Goal: Information Seeking & Learning: Learn about a topic

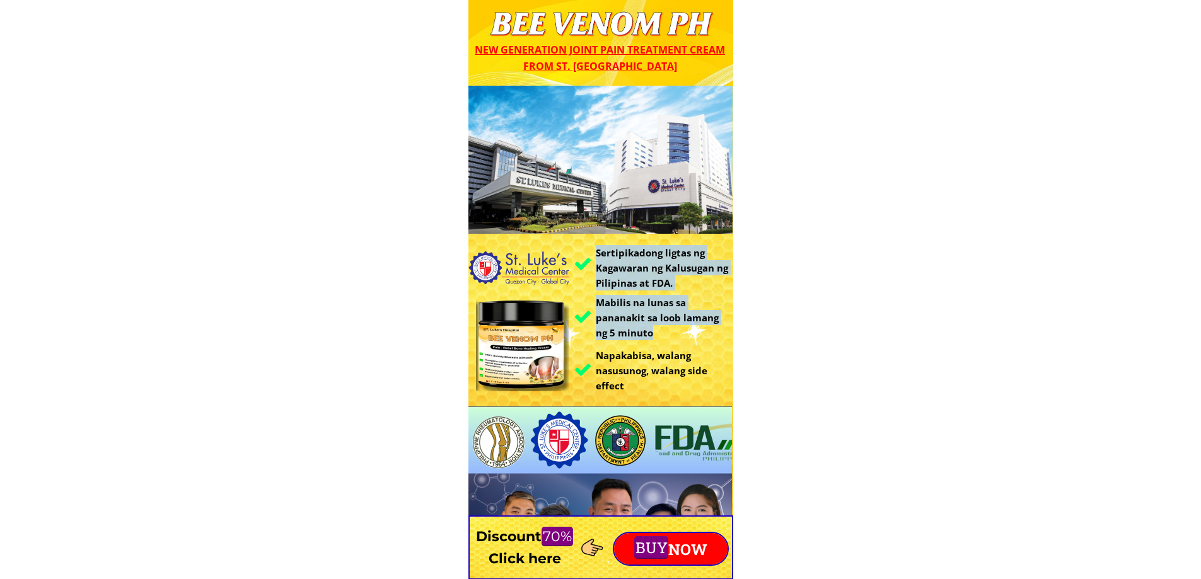
drag, startPoint x: 715, startPoint y: 330, endPoint x: 548, endPoint y: 279, distance: 174.6
click at [553, 278] on div "Sertipikadong ligtas ng Kagawaran ng Kalusugan ng Pilipinas at FDA. Mabilis na …" at bounding box center [600, 372] width 265 height 572
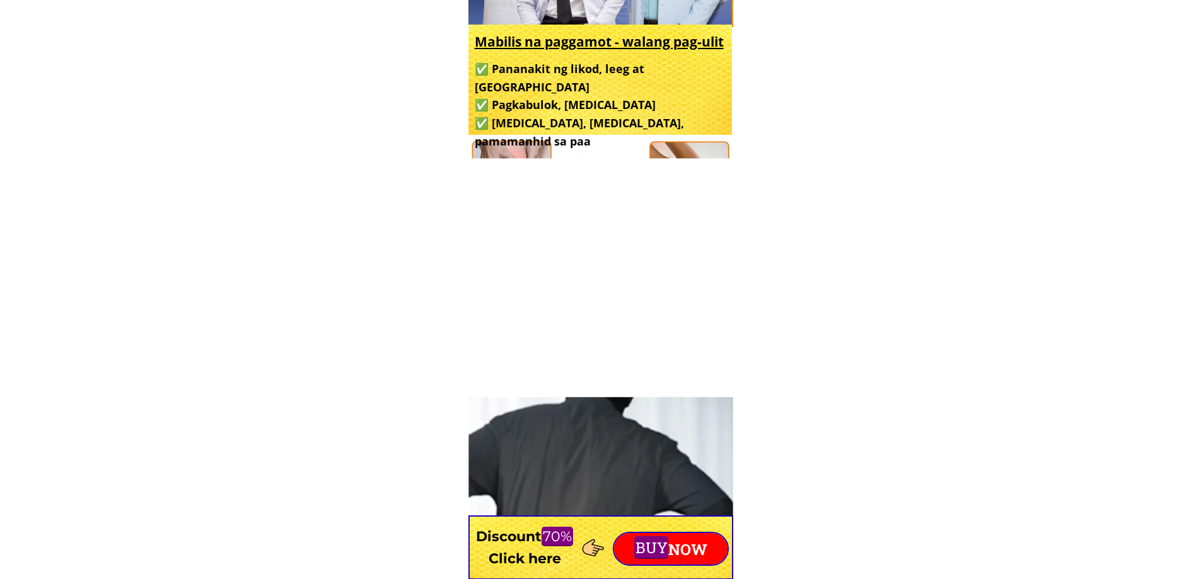
scroll to position [441, 0]
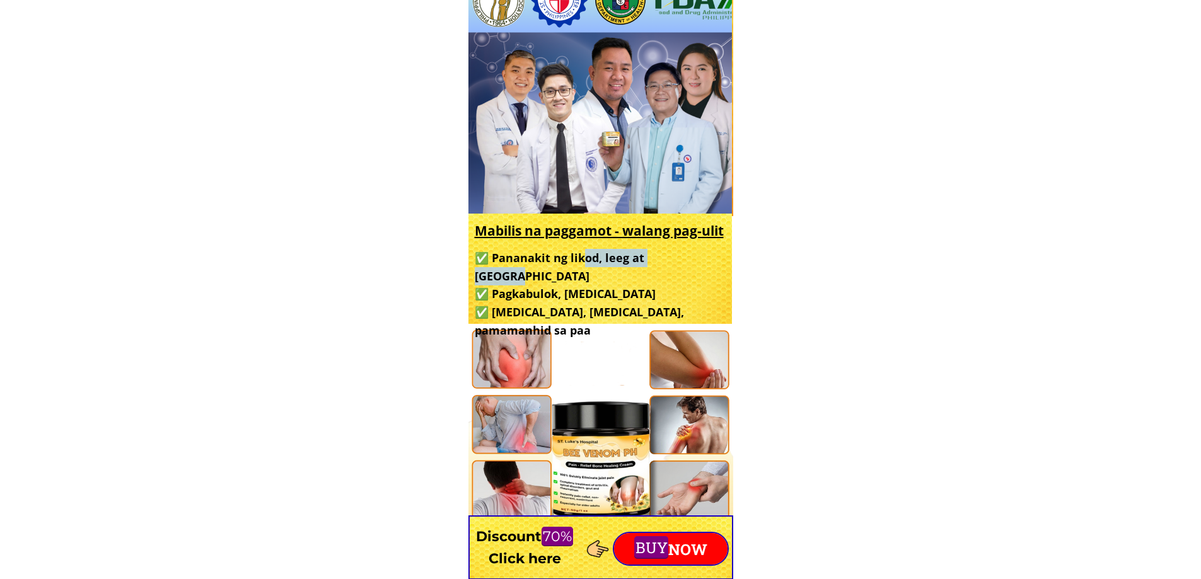
drag, startPoint x: 642, startPoint y: 266, endPoint x: 570, endPoint y: 247, distance: 73.7
click at [579, 252] on h3 "✅ Pananakit ng likod, leeg at balikat ✅ Pagkabulok, [MEDICAL_DATA] ✅ [MEDICAL_D…" at bounding box center [599, 294] width 248 height 91
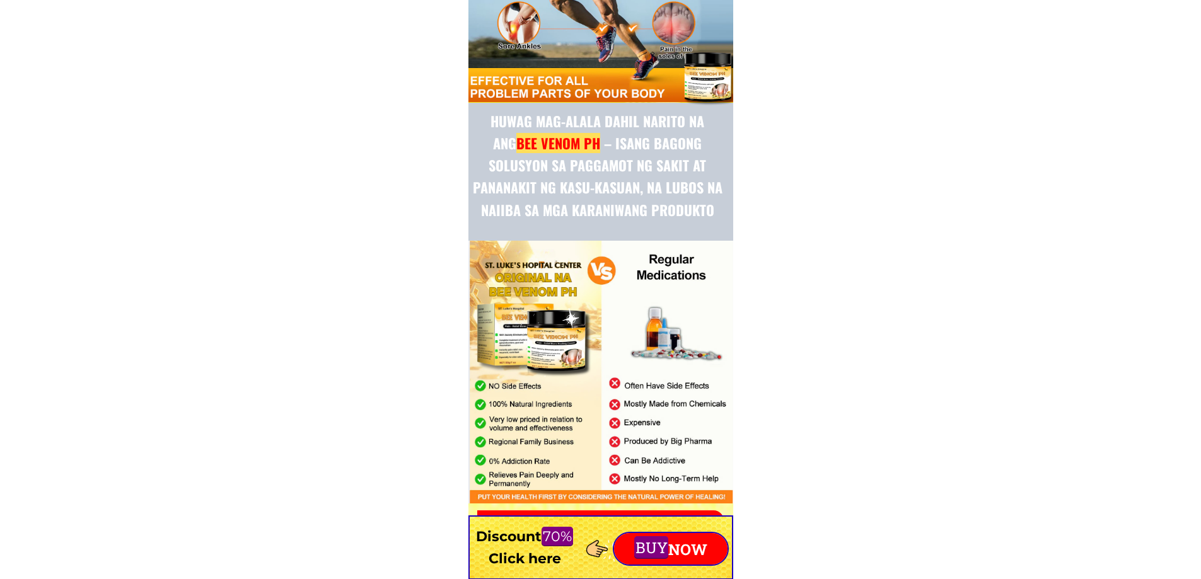
scroll to position [4286, 0]
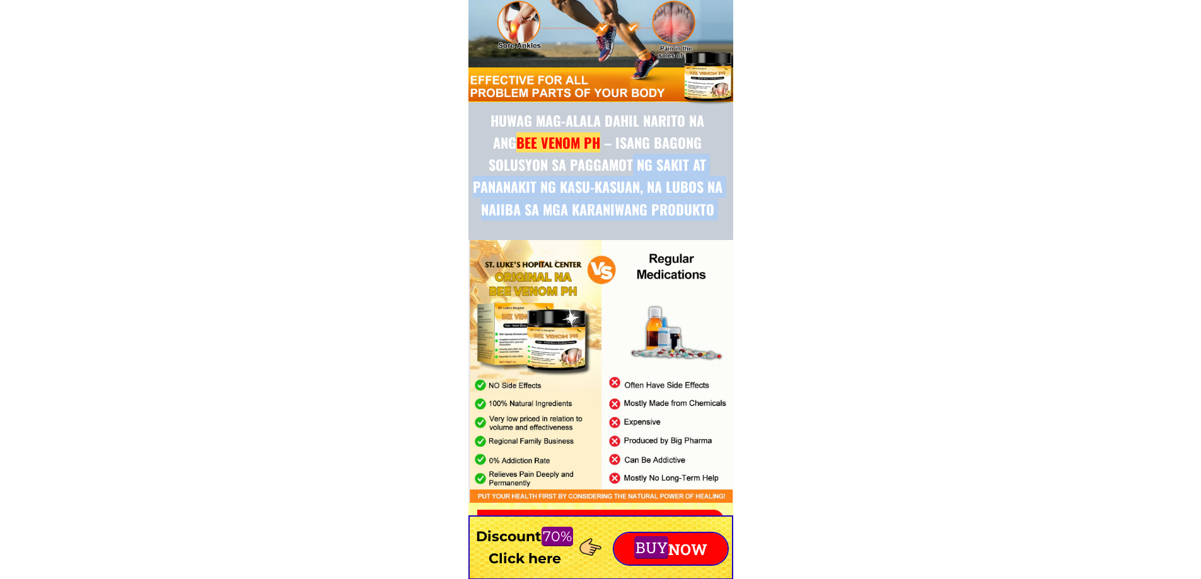
drag, startPoint x: 606, startPoint y: 327, endPoint x: 545, endPoint y: 153, distance: 184.2
click at [546, 161] on div "Huwag mag-alala dahil narito na ang BEE VENOM PH – isang bagong solusyon sa pag…" at bounding box center [600, 170] width 265 height 666
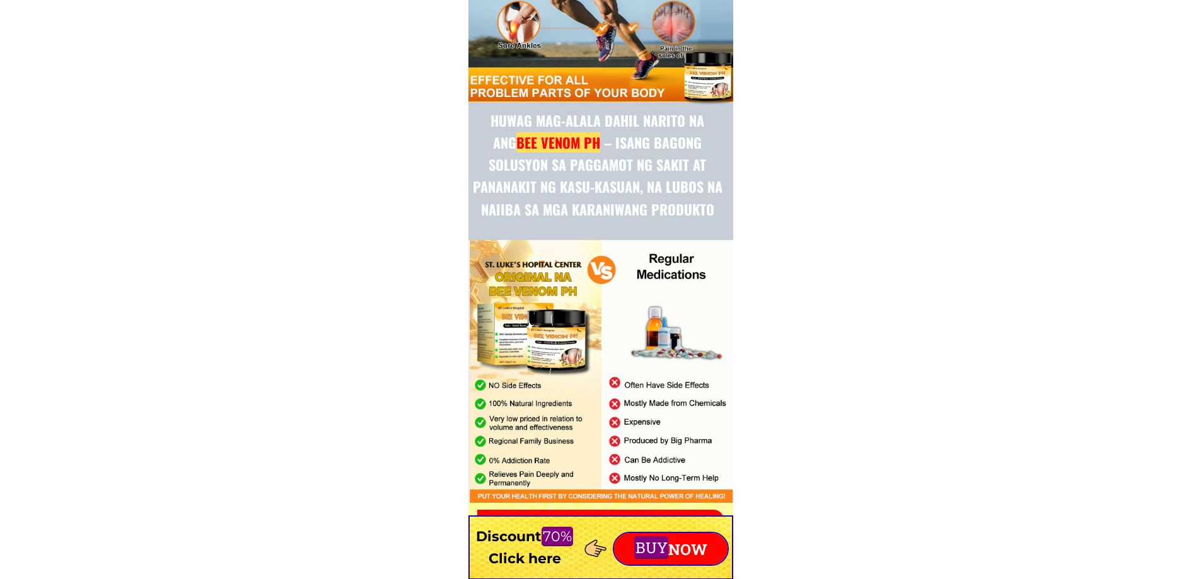
drag, startPoint x: 687, startPoint y: 415, endPoint x: 512, endPoint y: 425, distance: 175.5
click at [518, 417] on div at bounding box center [600, 371] width 265 height 263
drag, startPoint x: 699, startPoint y: 470, endPoint x: 525, endPoint y: 473, distance: 174.0
click at [526, 472] on div at bounding box center [600, 371] width 265 height 263
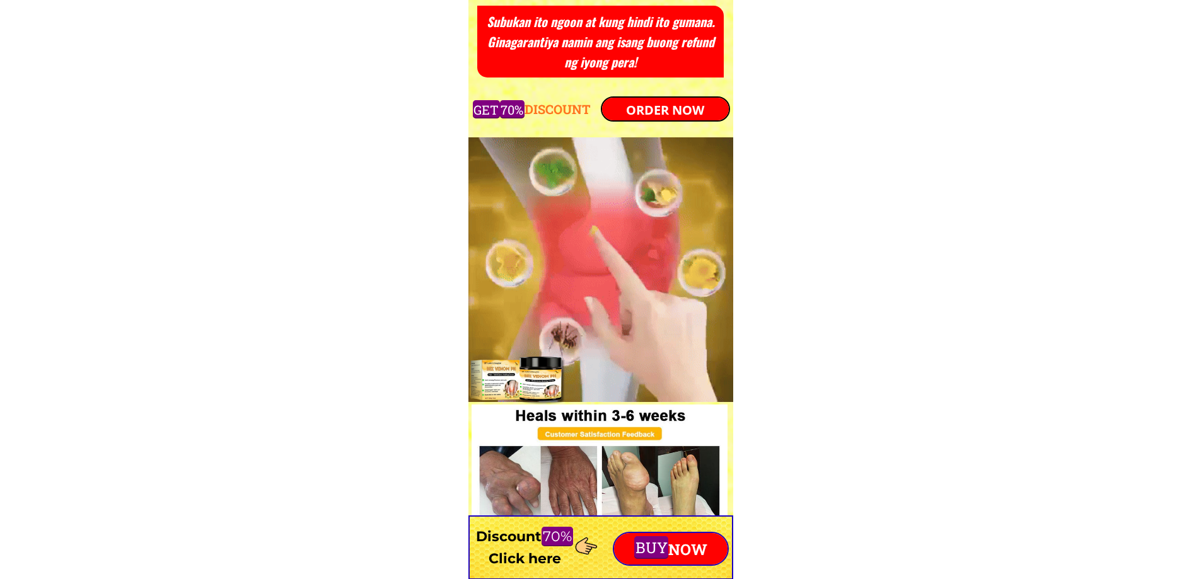
drag, startPoint x: 651, startPoint y: 444, endPoint x: 585, endPoint y: 443, distance: 66.2
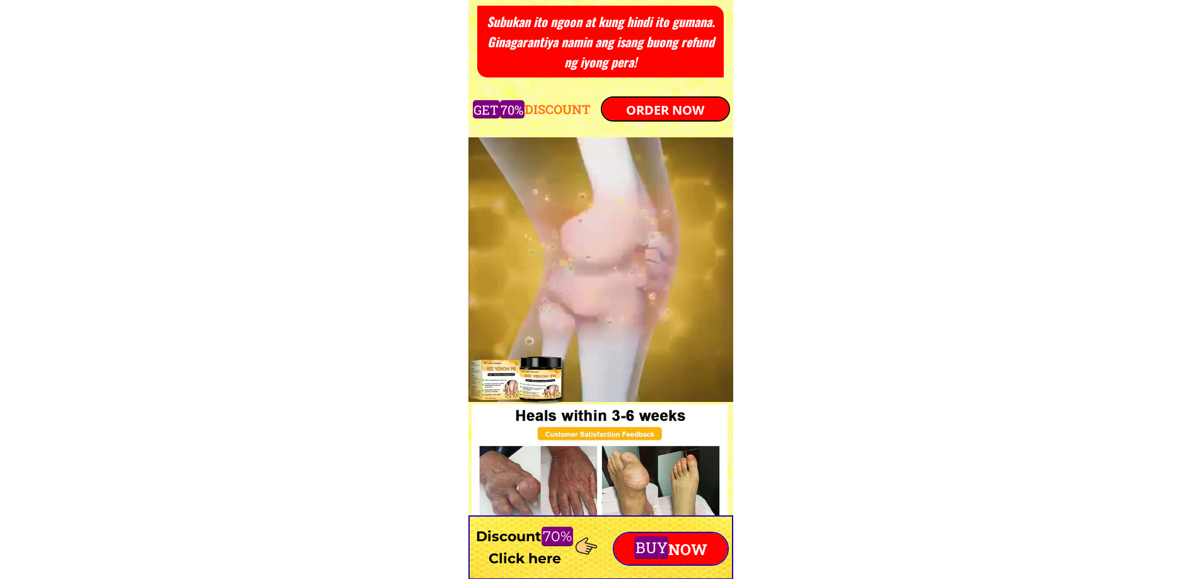
click at [592, 445] on div at bounding box center [598, 532] width 255 height 255
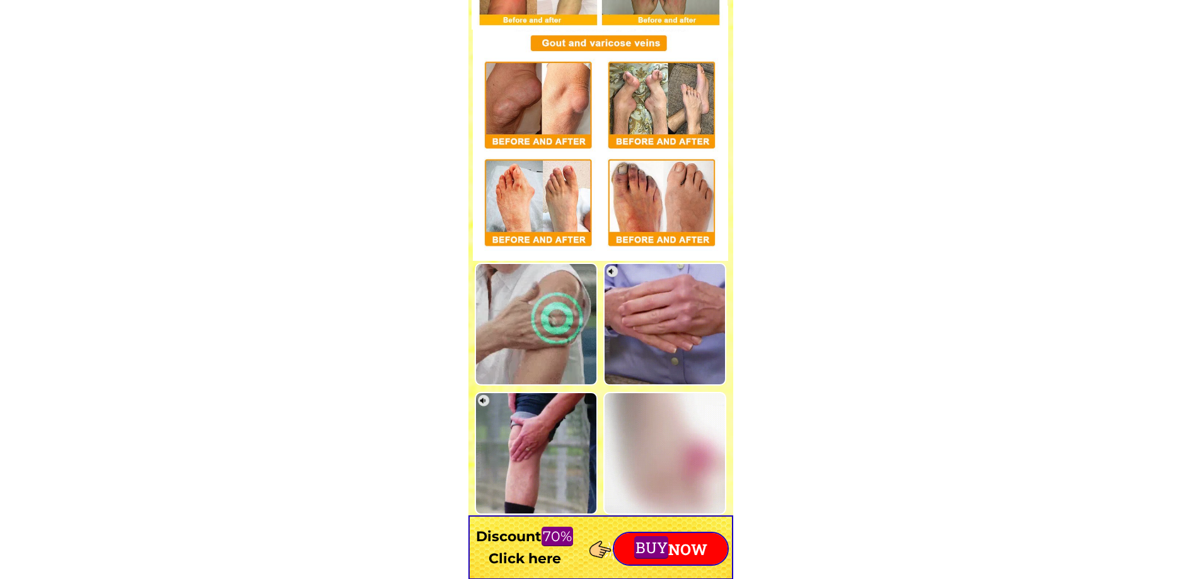
scroll to position [5735, 0]
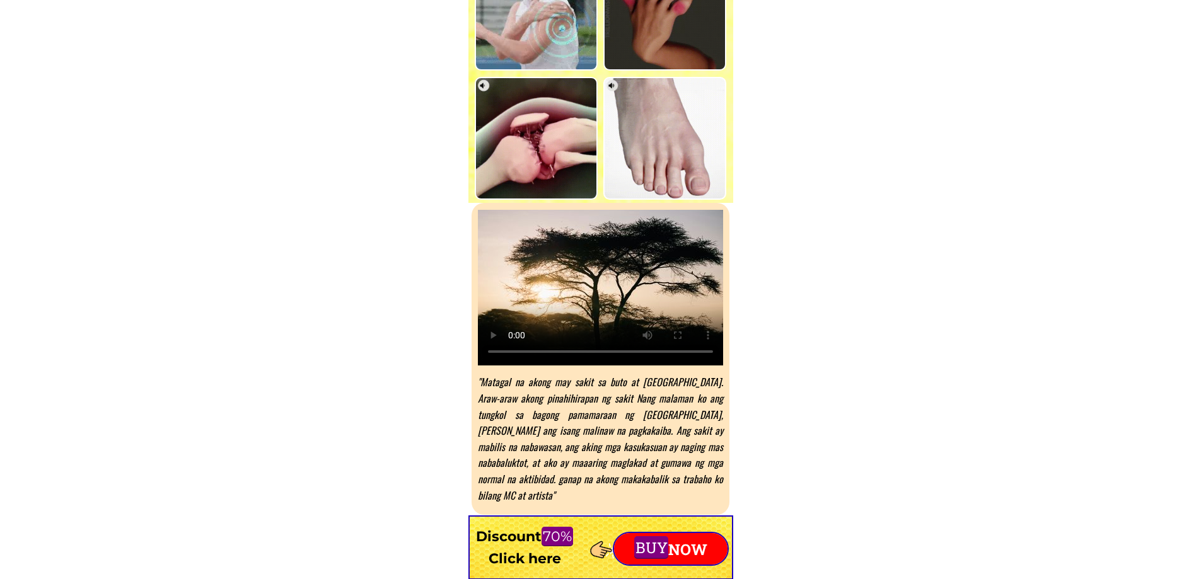
drag, startPoint x: 695, startPoint y: 420, endPoint x: 539, endPoint y: 397, distance: 157.3
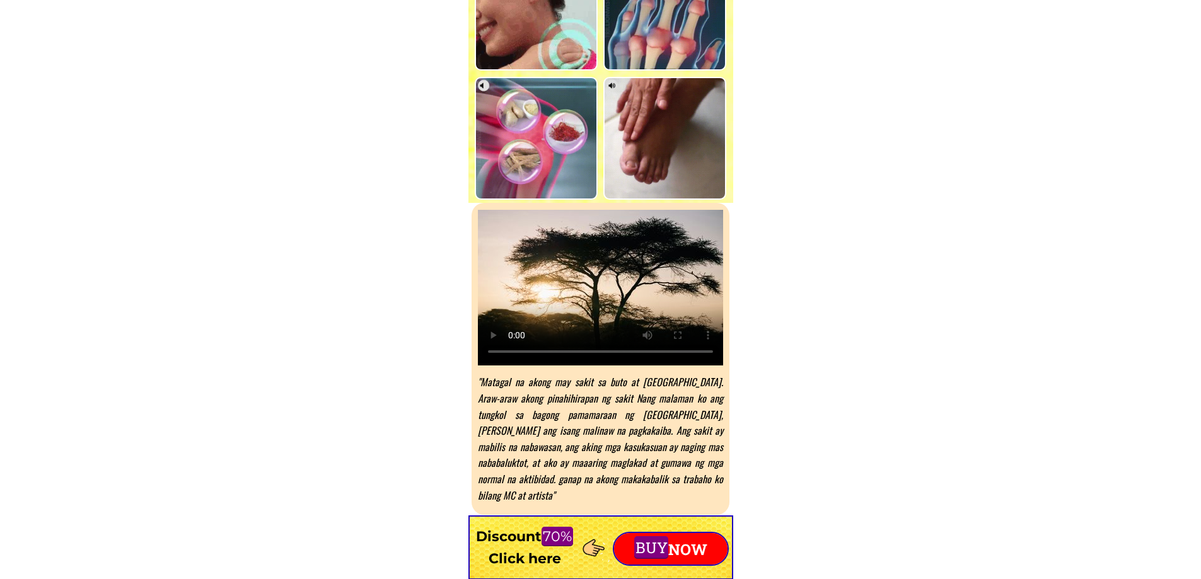
click at [537, 381] on font ""Matagal na akong may sakit sa buto at [GEOGRAPHIC_DATA]. Araw-araw akong pinah…" at bounding box center [600, 438] width 245 height 128
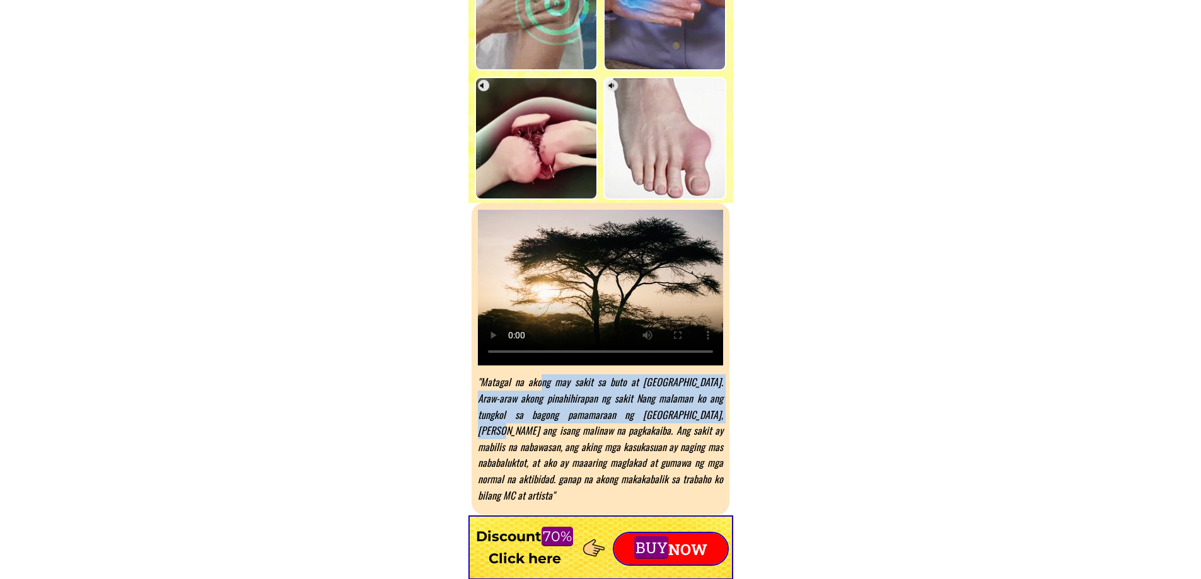
click at [707, 459] on font ""Matagal na akong may sakit sa buto at [GEOGRAPHIC_DATA]. Araw-araw akong pinah…" at bounding box center [600, 438] width 245 height 128
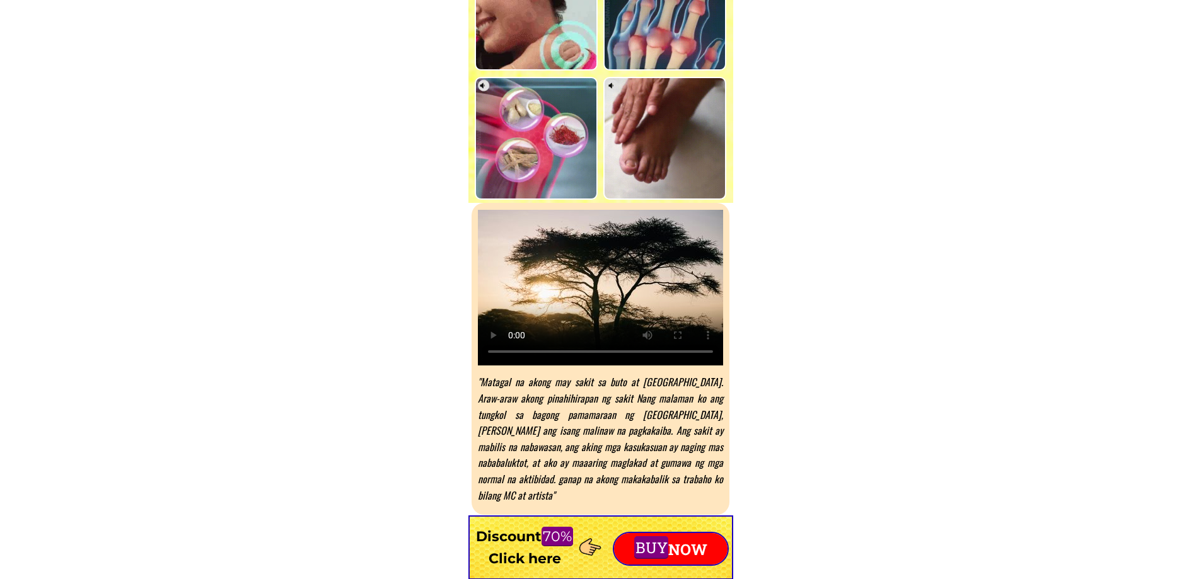
click at [533, 403] on font ""Matagal na akong may sakit sa buto at [GEOGRAPHIC_DATA]. Araw-araw akong pinah…" at bounding box center [600, 438] width 245 height 128
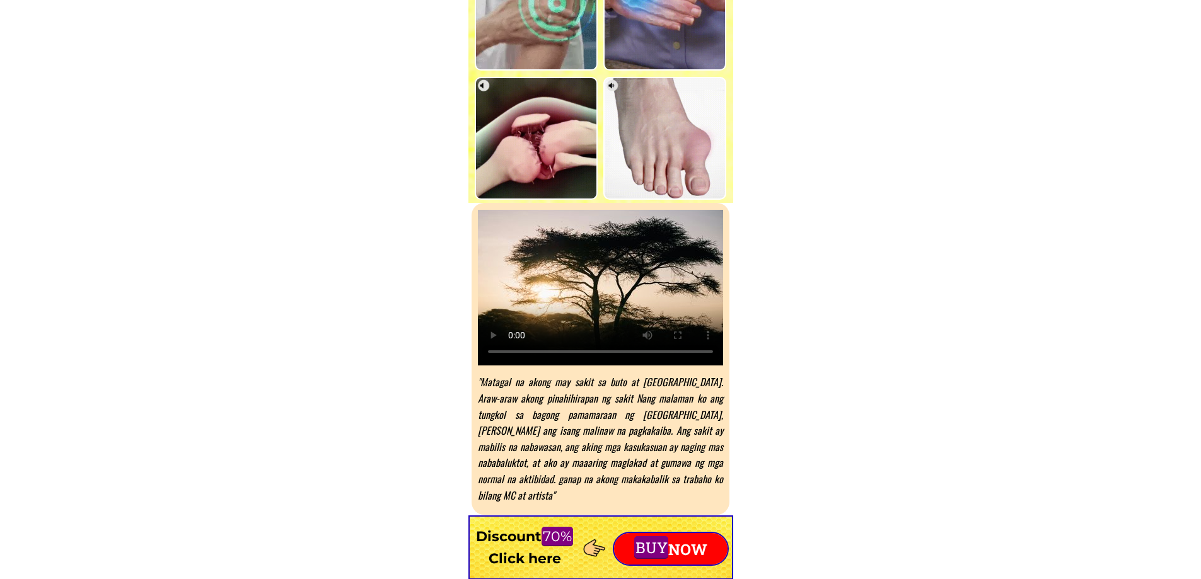
click at [776, 453] on body "Sertipikadong ligtas ng Kagawaran ng Kalusugan ng Pilipinas at FDA. Mabilis na …" at bounding box center [600, 123] width 1201 height 11716
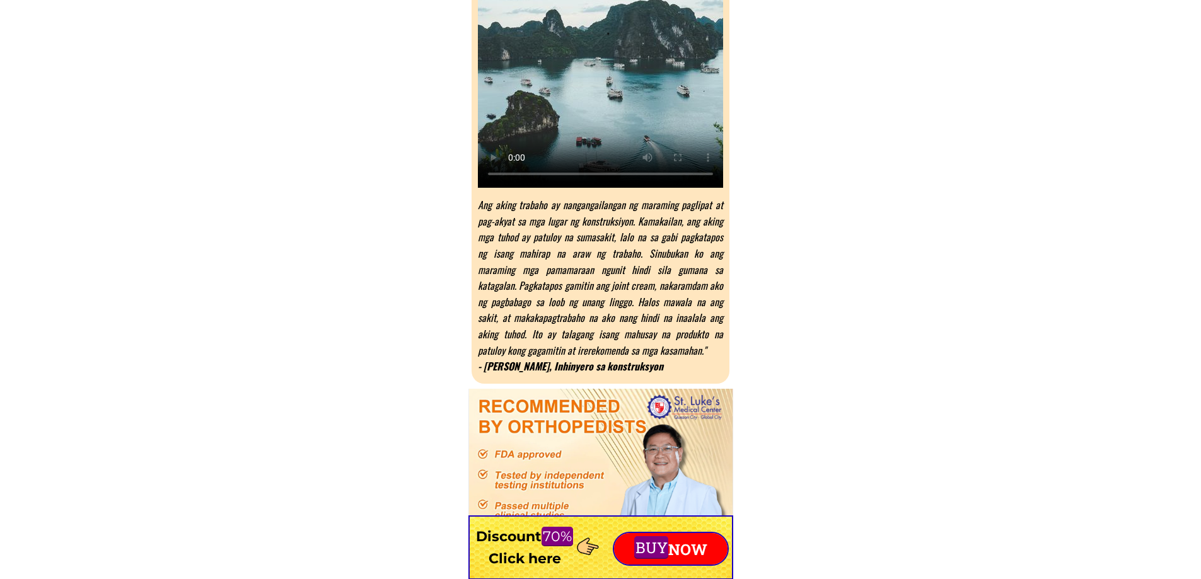
scroll to position [6995, 0]
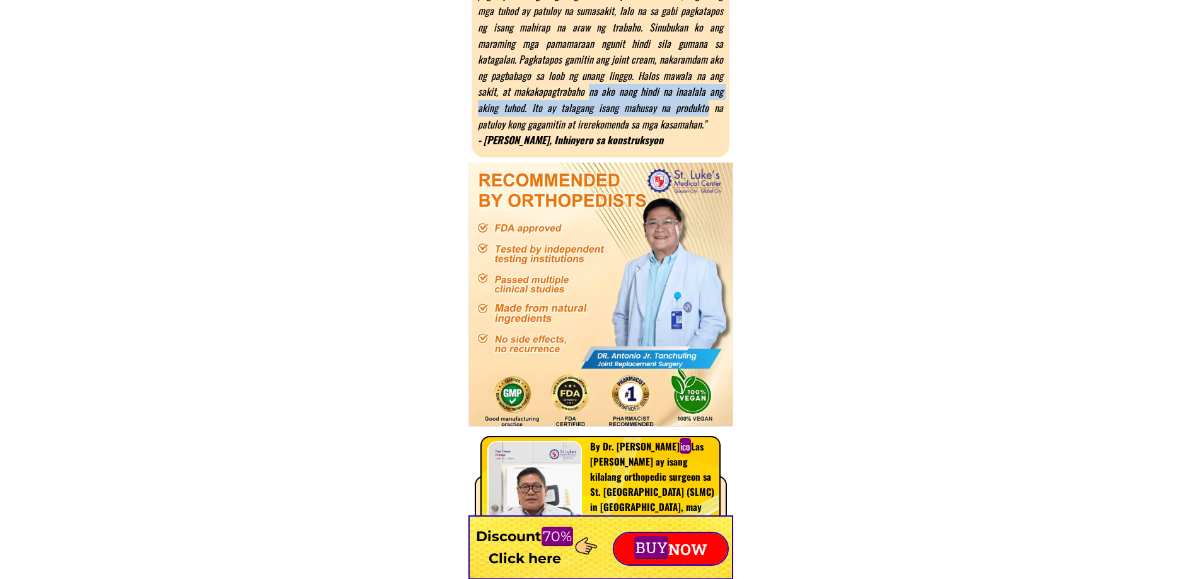
drag, startPoint x: 643, startPoint y: 107, endPoint x: 521, endPoint y: 105, distance: 122.3
click at [526, 101] on font "Ang aking trabaho ay nangangailangan ng maraming paglipat at pag-akyat sa mga l…" at bounding box center [600, 51] width 245 height 160
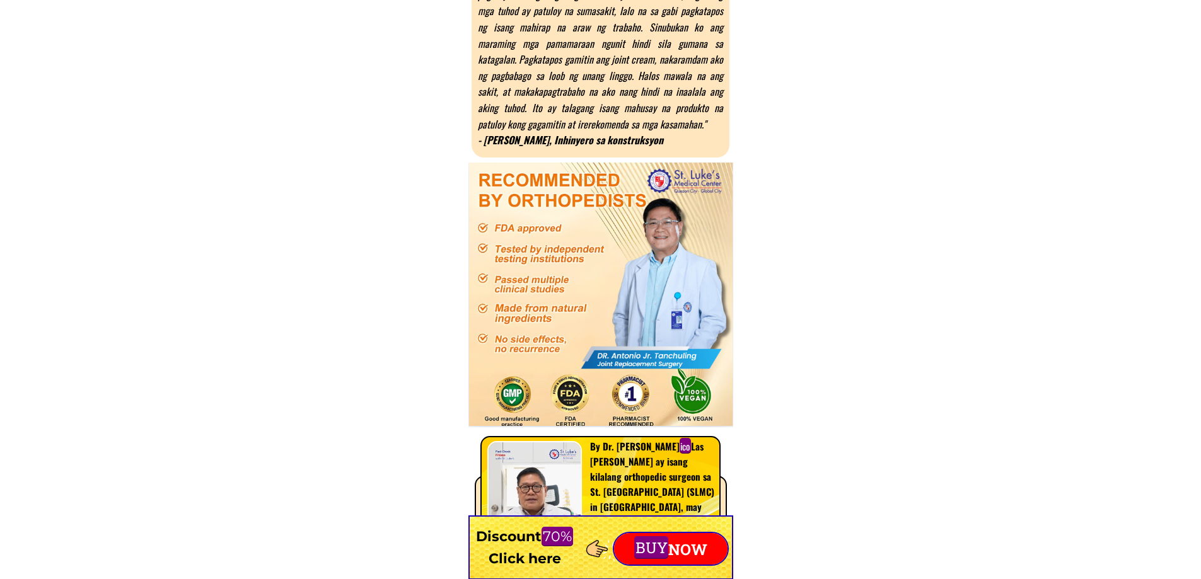
drag, startPoint x: 728, startPoint y: 202, endPoint x: 744, endPoint y: 226, distance: 29.0
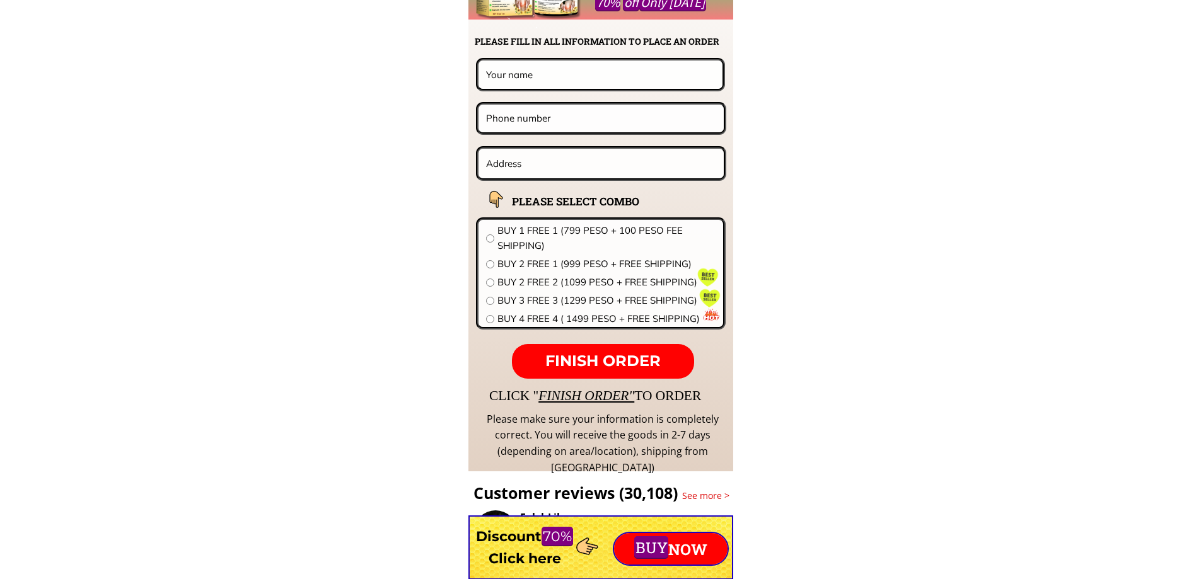
scroll to position [10399, 0]
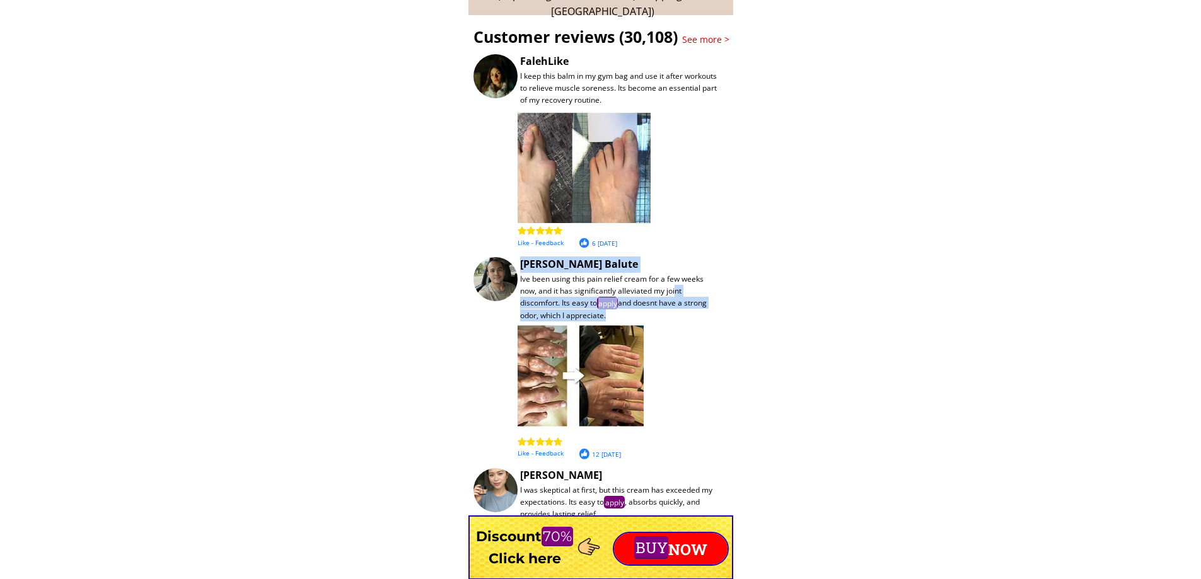
drag, startPoint x: 635, startPoint y: 289, endPoint x: 567, endPoint y: 283, distance: 68.3
click at [574, 285] on div "Customer reviews (30,108) See more > I keep this balm in my gym bag and use it …" at bounding box center [600, 355] width 265 height 681
drag, startPoint x: 708, startPoint y: 354, endPoint x: 706, endPoint y: 362, distance: 7.8
click at [710, 357] on div "Customer reviews (30,108) See more > I keep this balm in my gym bag and use it …" at bounding box center [600, 355] width 265 height 681
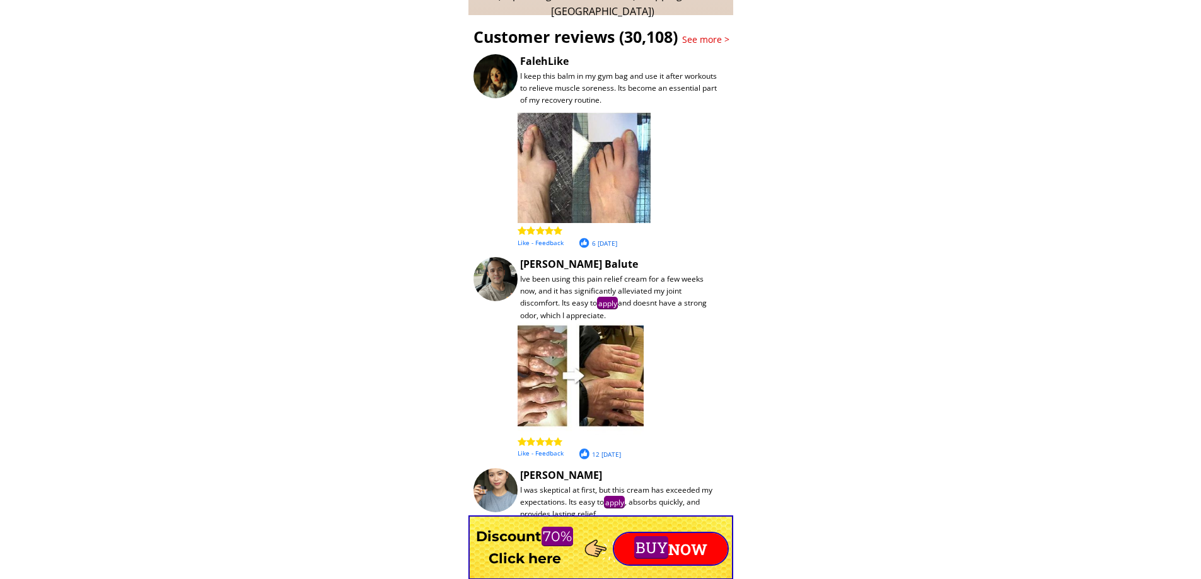
scroll to position [10651, 0]
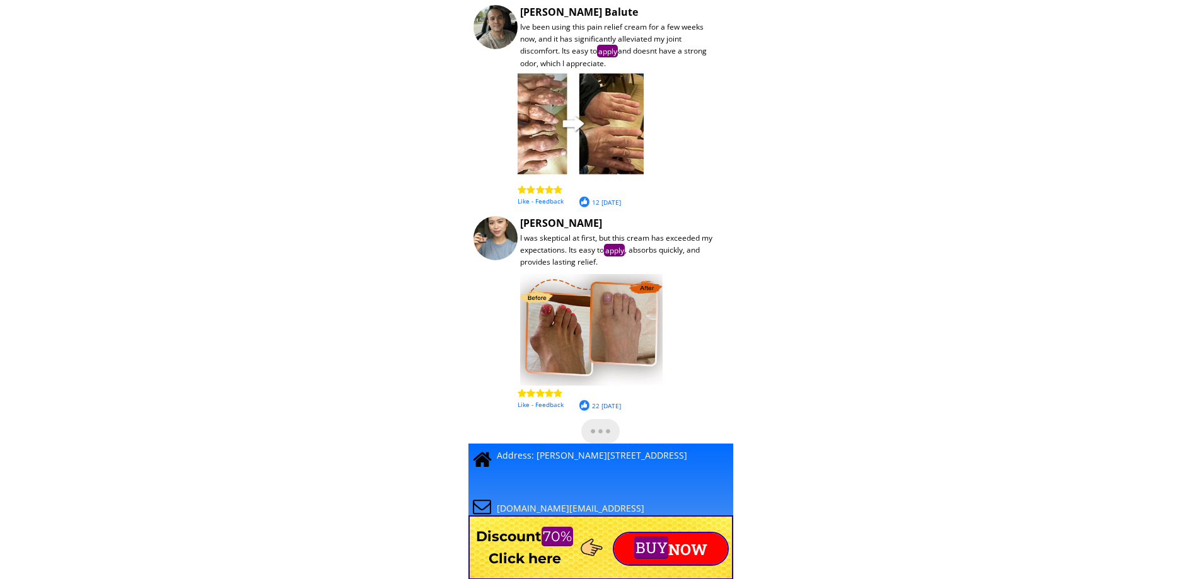
click at [582, 200] on div at bounding box center [584, 201] width 11 height 11
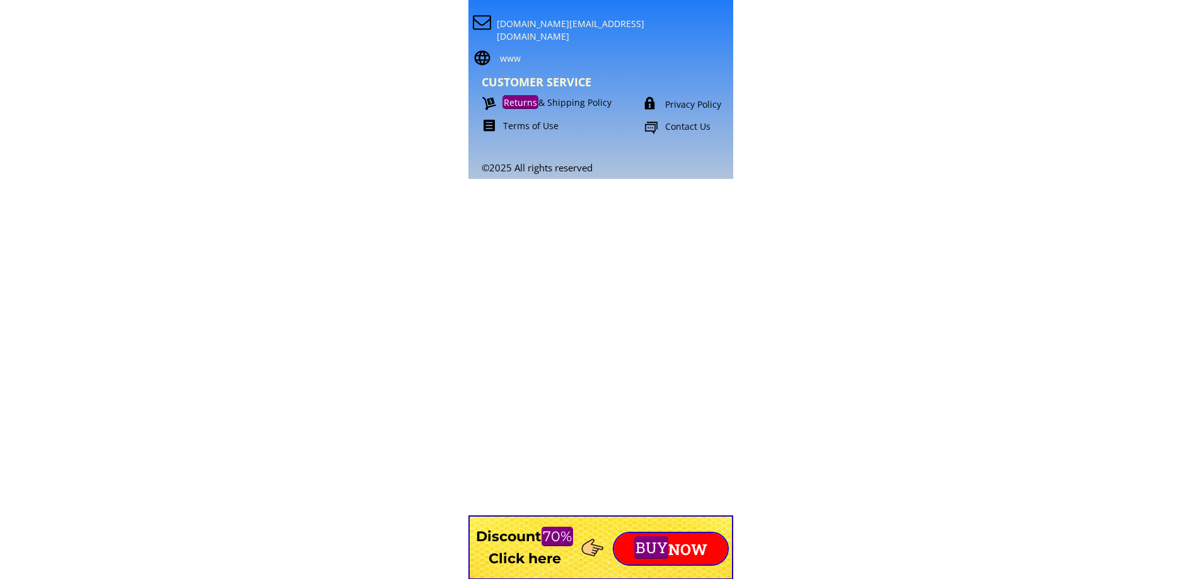
scroll to position [11137, 0]
drag, startPoint x: 679, startPoint y: 98, endPoint x: 697, endPoint y: 6, distance: 93.8
click at [679, 96] on font "Privacy Policy" at bounding box center [693, 102] width 56 height 12
